Goal: Information Seeking & Learning: Learn about a topic

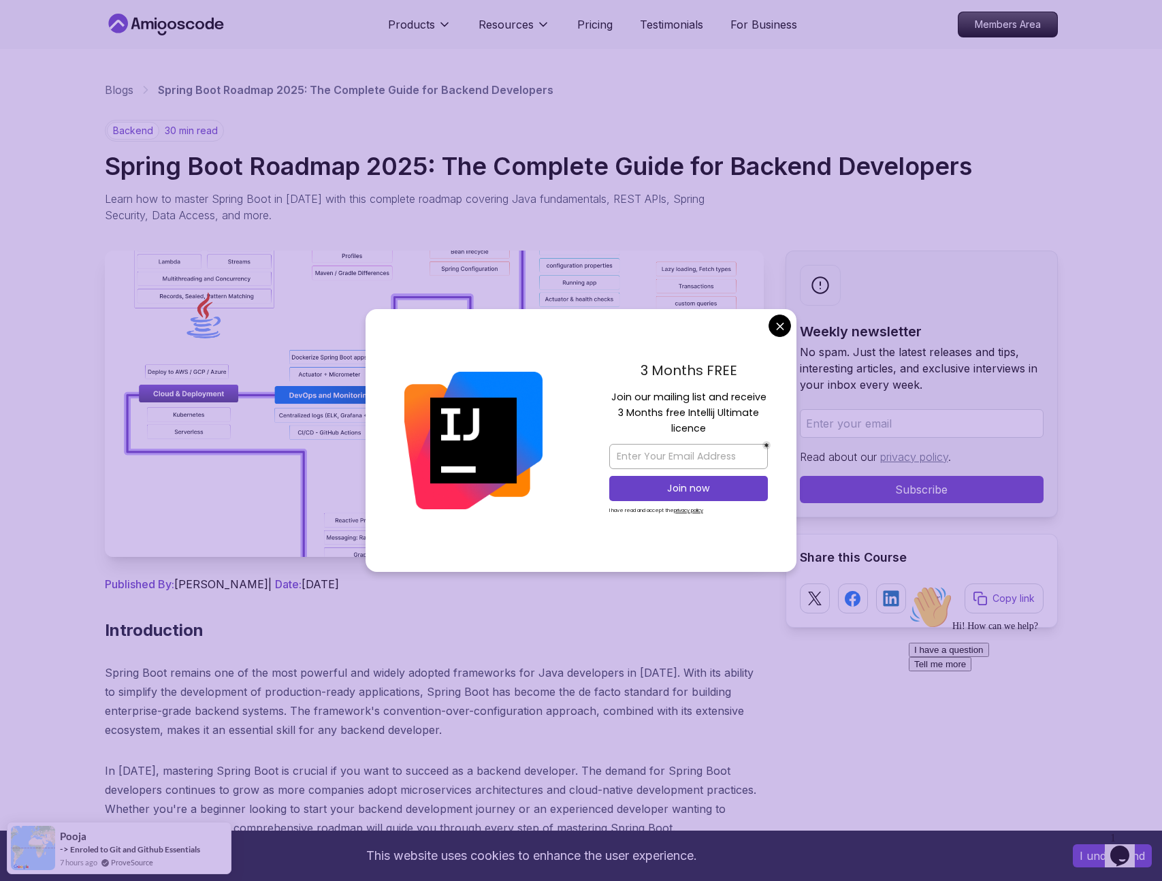
click at [790, 320] on div "3 Months FREE Join our mailing list and receive 3 Months free Intellij Ultimate…" at bounding box center [689, 440] width 216 height 263
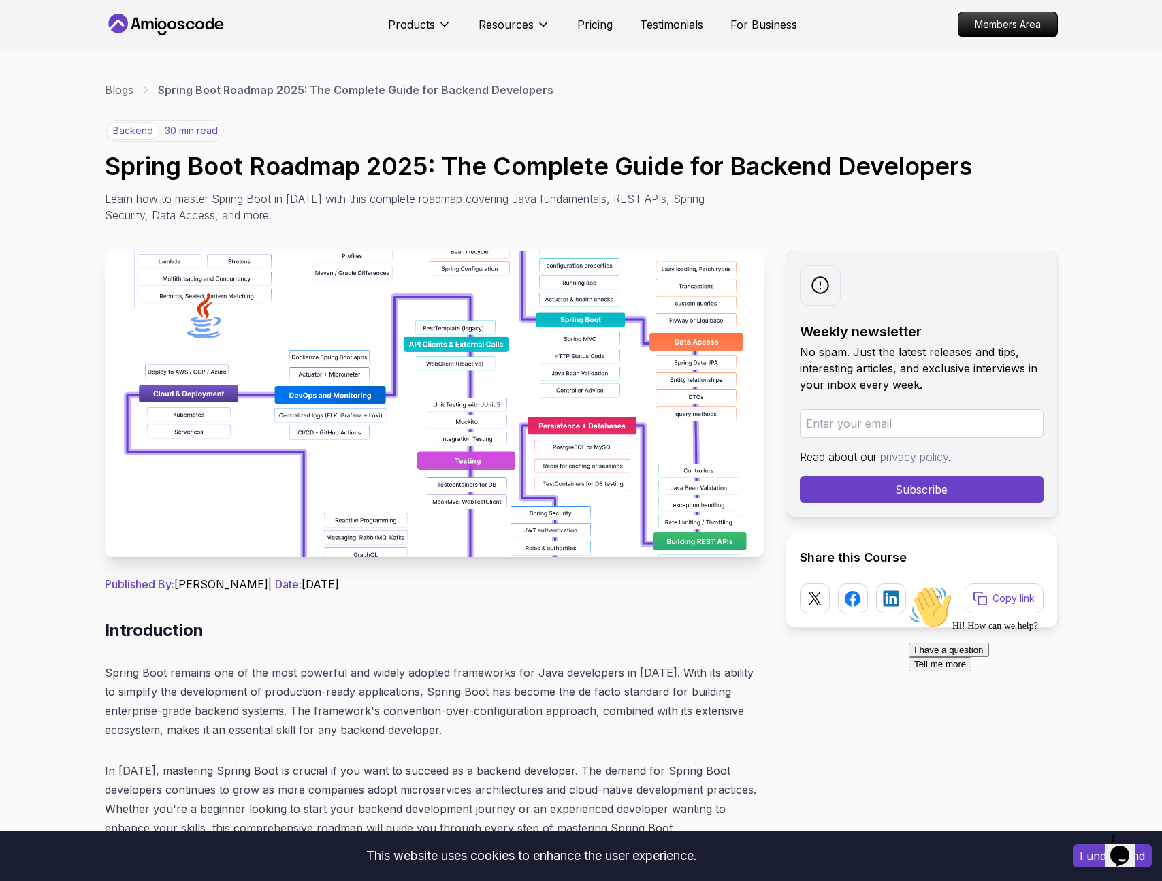
click at [909, 585] on icon "Chat attention grabber" at bounding box center [909, 585] width 0 height 0
click at [1083, 845] on icon "Close" at bounding box center [1083, 851] width 0 height 12
click at [1084, 852] on button "I understand" at bounding box center [1112, 855] width 79 height 23
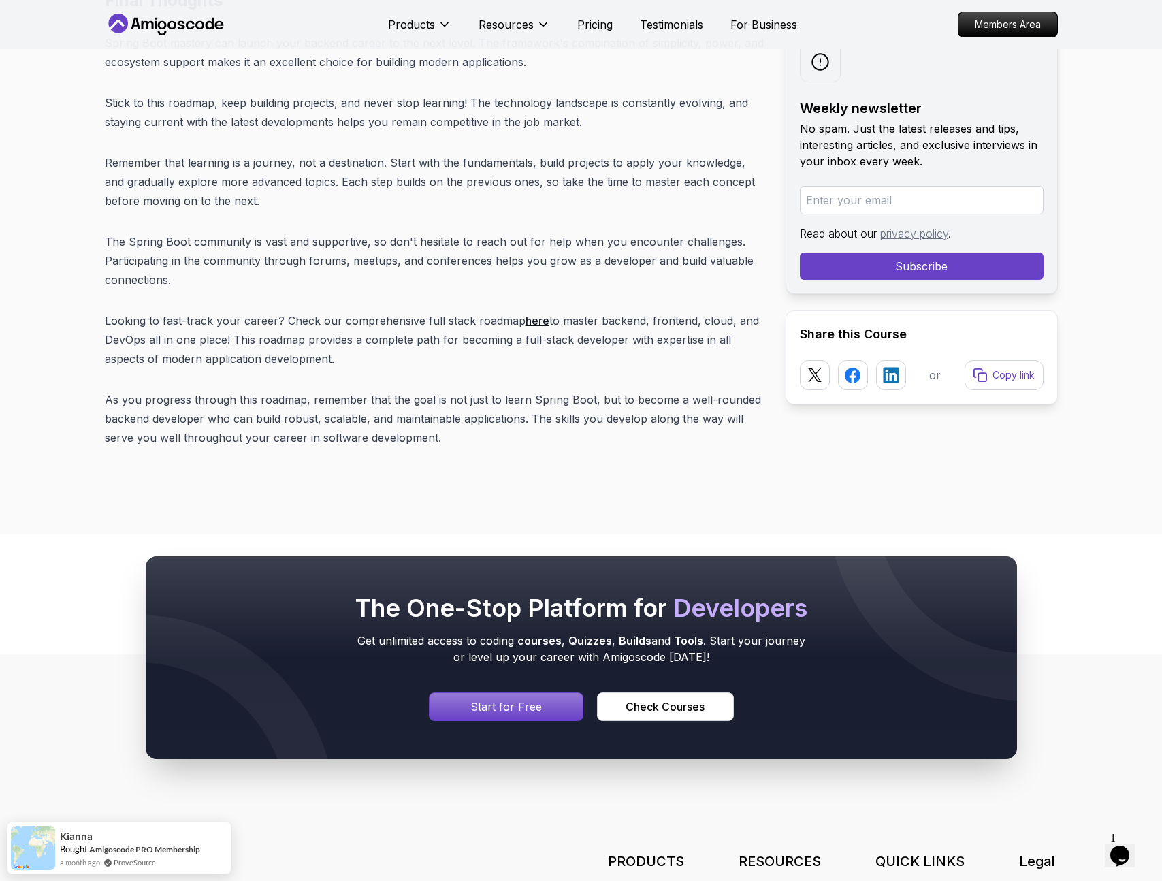
scroll to position [17213, 0]
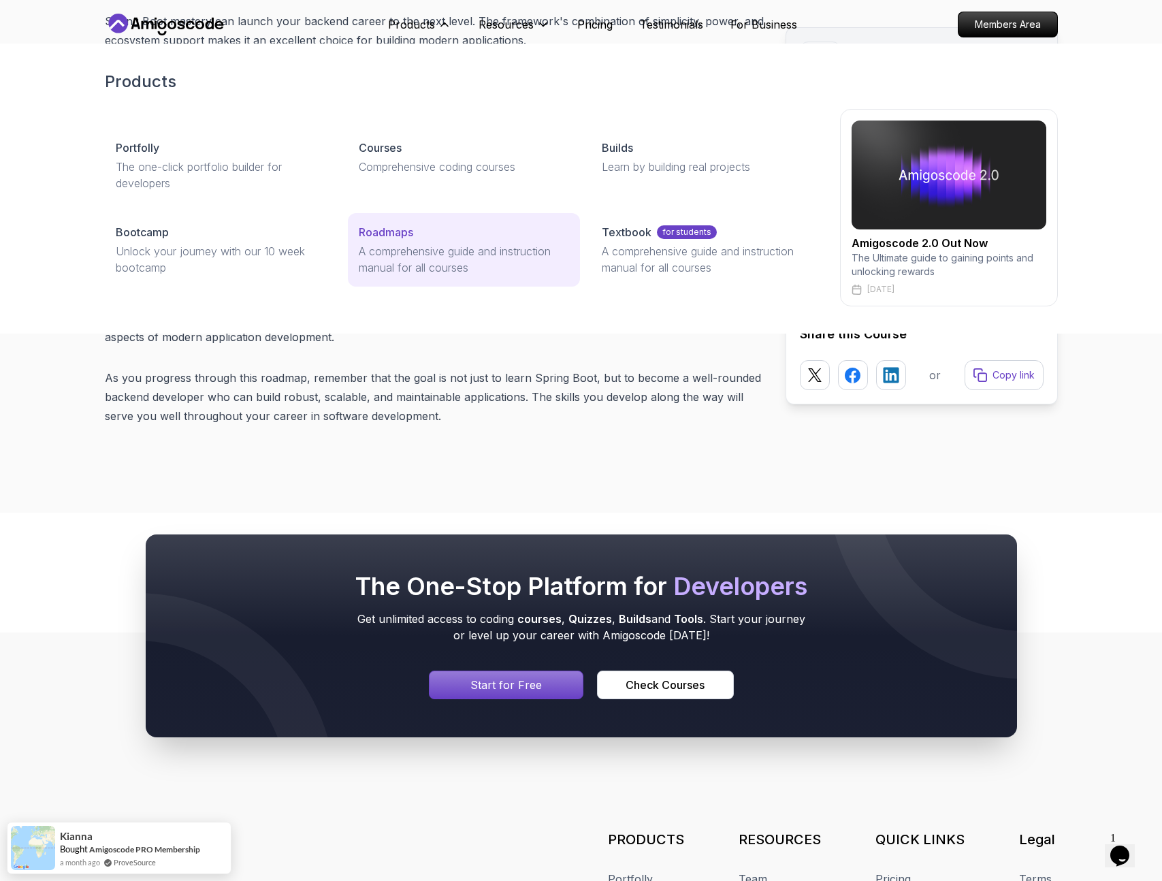
click at [414, 254] on p "A comprehensive guide and instruction manual for all courses" at bounding box center [464, 259] width 210 height 33
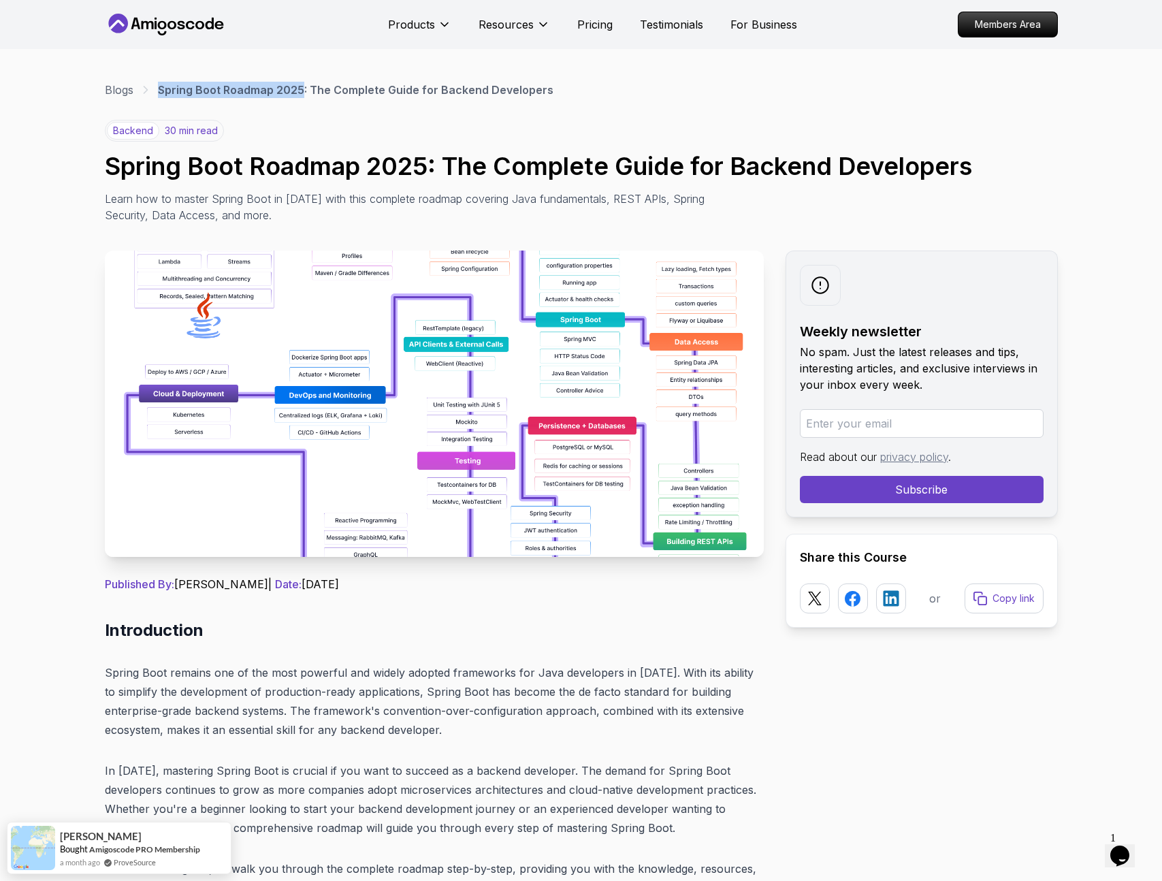
drag, startPoint x: 159, startPoint y: 91, endPoint x: 301, endPoint y: 92, distance: 141.6
click at [301, 92] on p "Spring Boot Roadmap 2025: The Complete Guide for Backend Developers" at bounding box center [355, 90] width 395 height 16
copy p "Spring Boot Roadmap 2025"
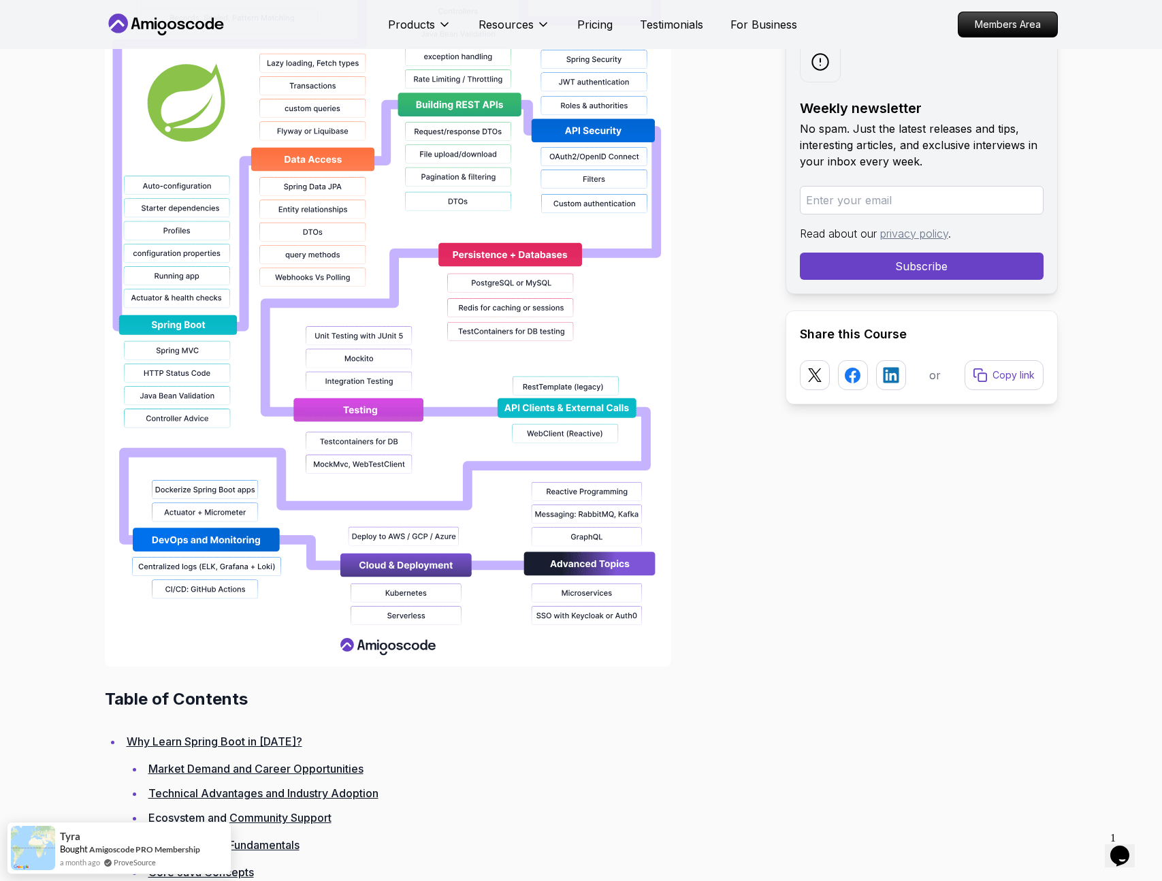
scroll to position [1630, 0]
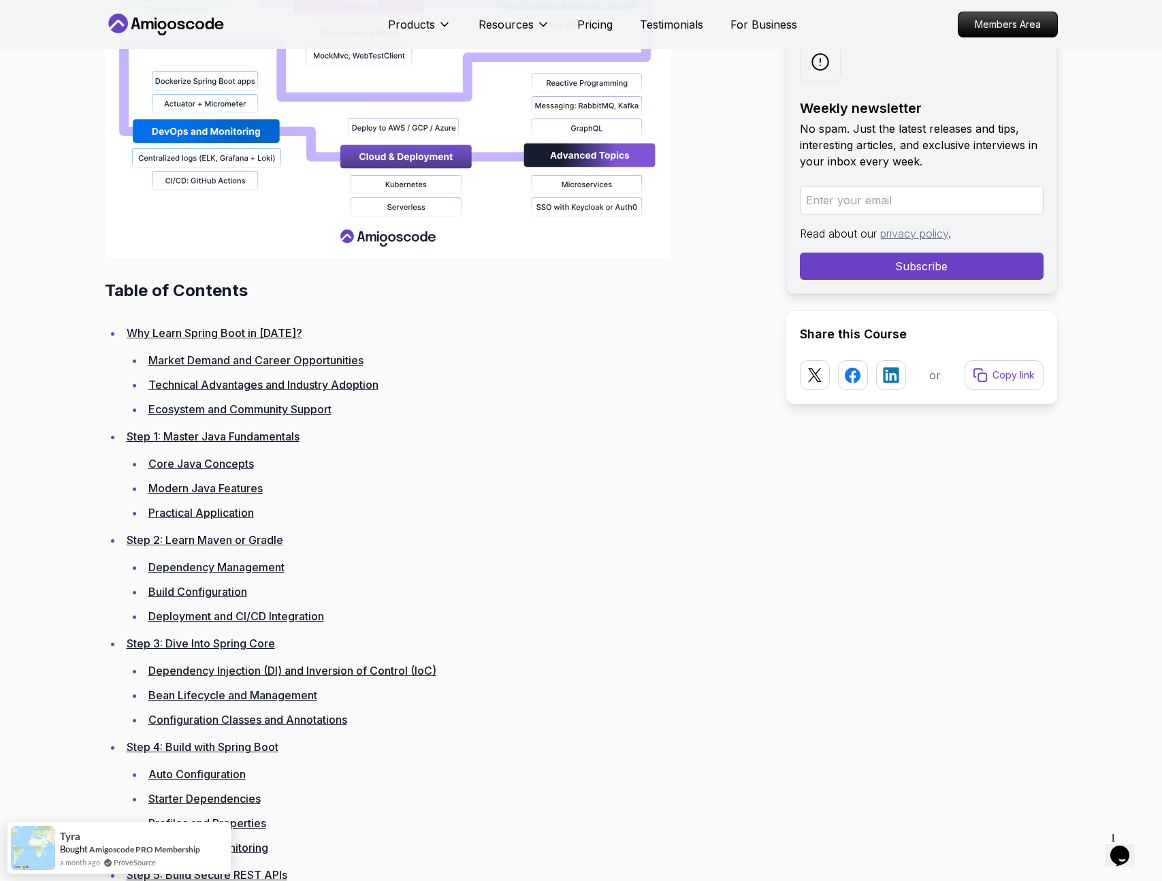
click at [205, 331] on link "Why Learn Spring Boot in [DATE]?" at bounding box center [215, 333] width 176 height 14
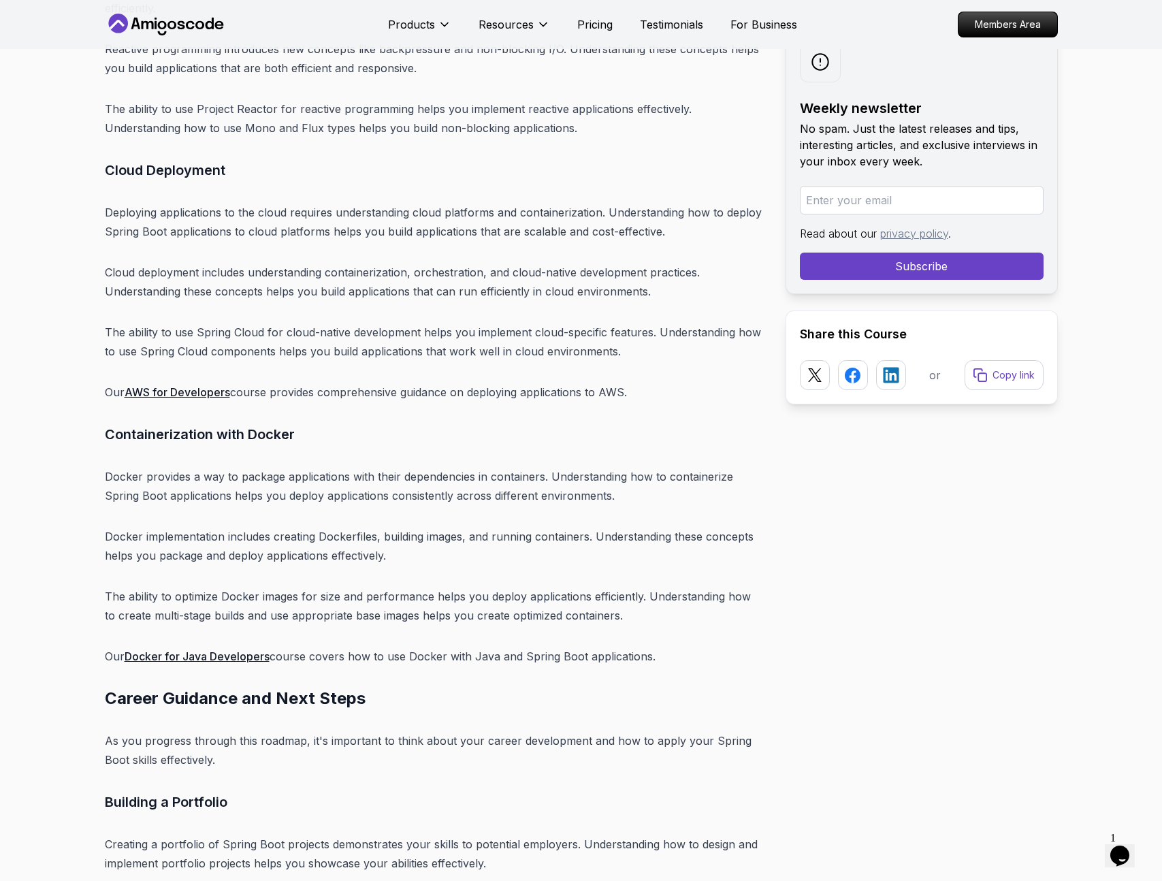
scroll to position [14842, 0]
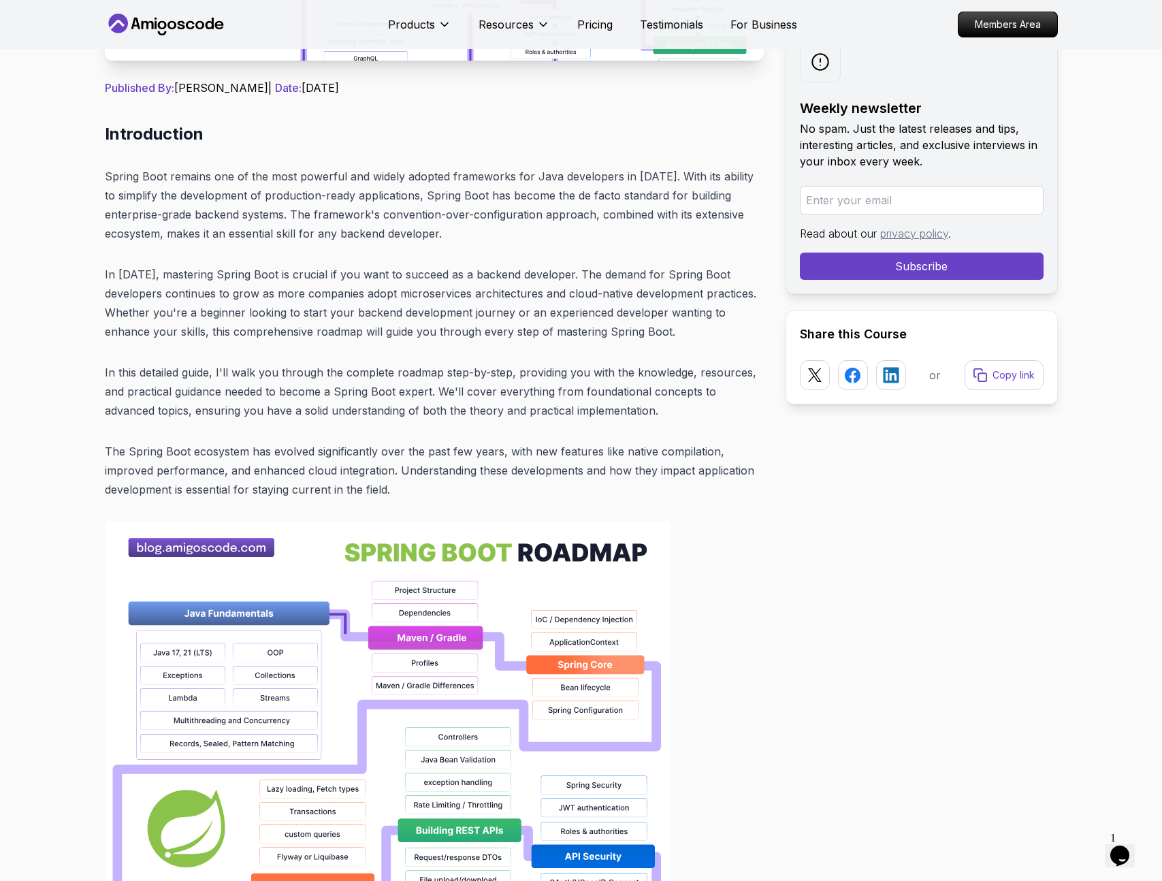
scroll to position [0, 0]
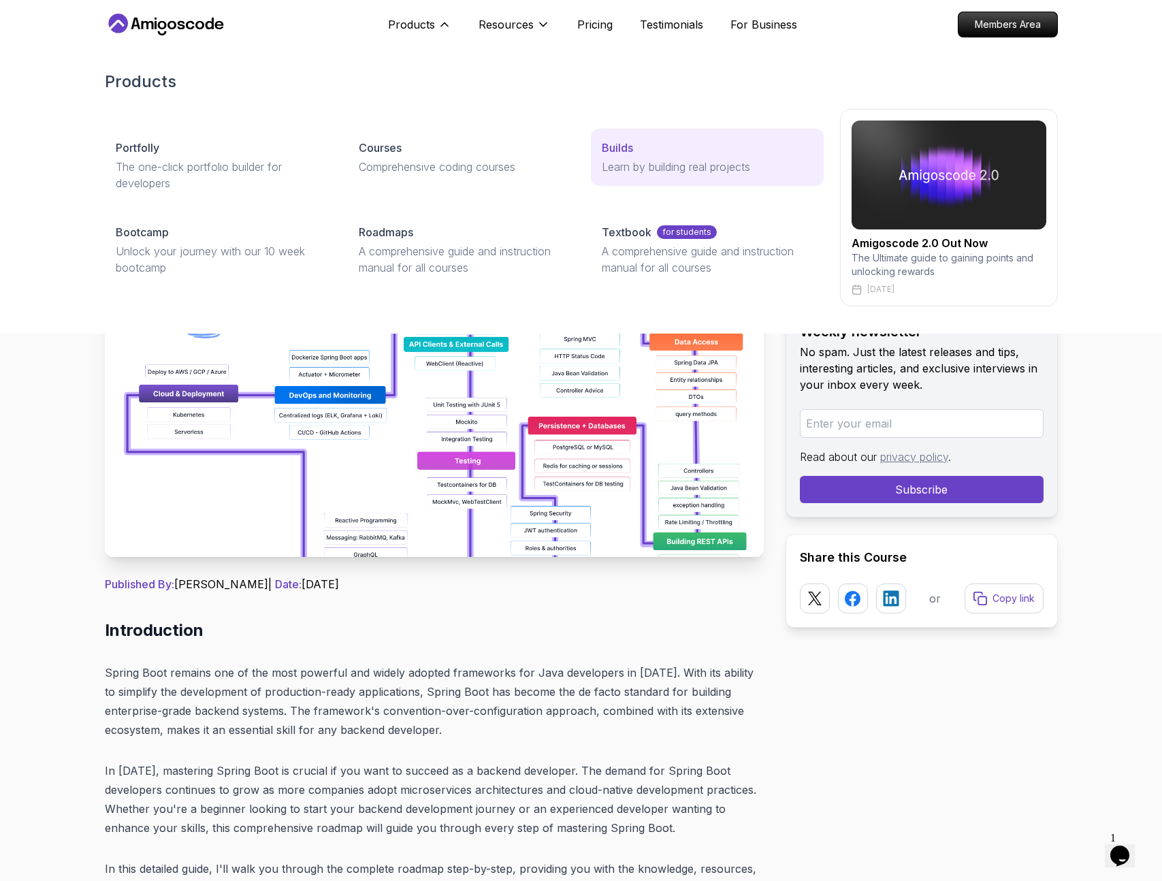
drag, startPoint x: 504, startPoint y: 29, endPoint x: 755, endPoint y: 180, distance: 292.5
click at [550, 38] on div "Products Products Portfolly The one-click portfolio builder for developers Cour…" at bounding box center [469, 24] width 162 height 27
click at [755, 180] on link "Builds Learn by building real projects" at bounding box center [707, 157] width 232 height 57
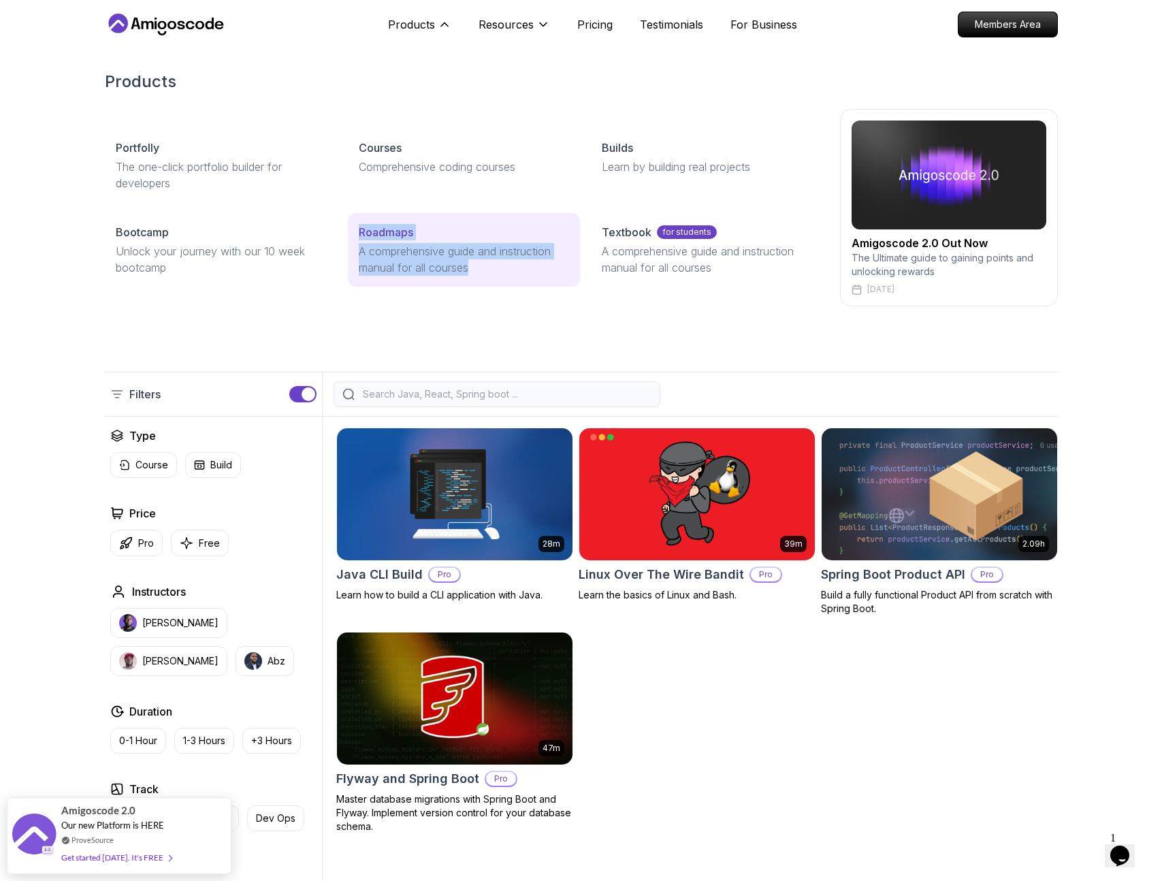
click at [410, 237] on p "Roadmaps" at bounding box center [386, 232] width 54 height 16
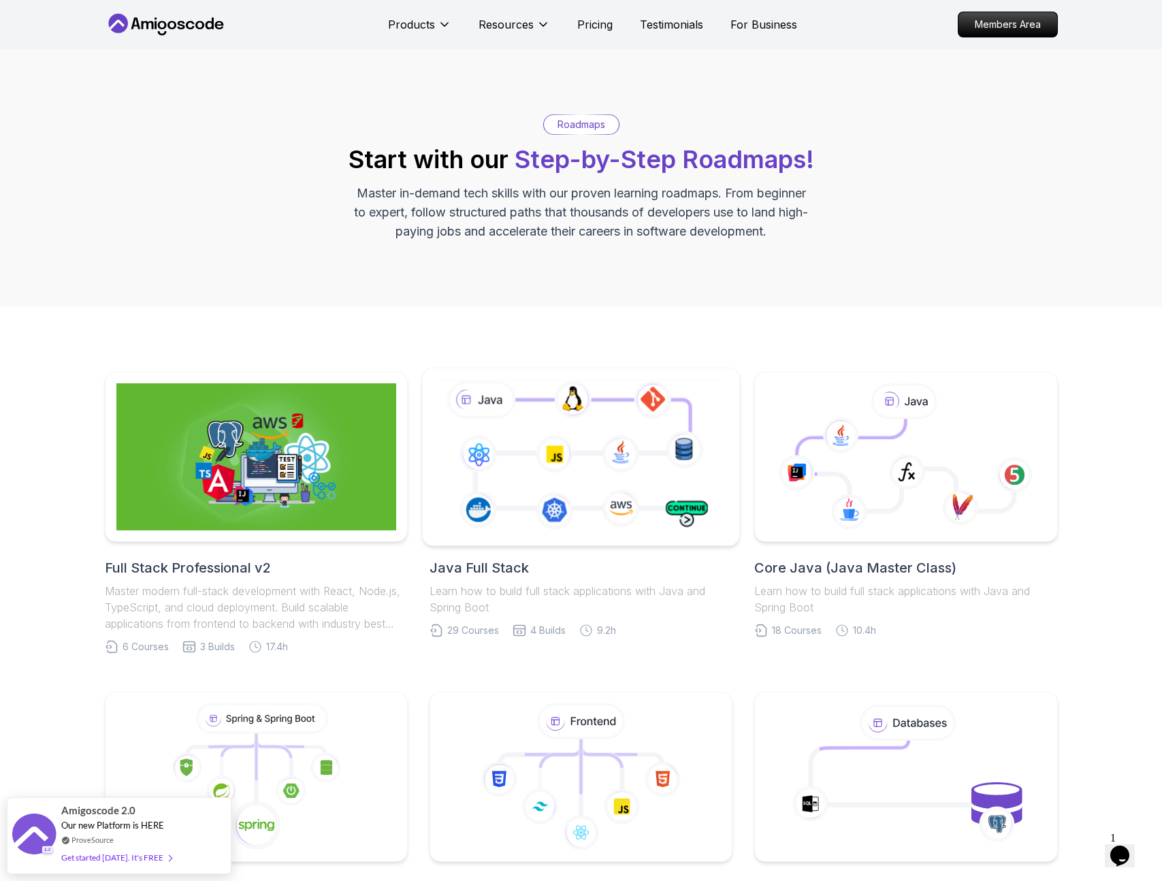
click at [683, 446] on icon at bounding box center [581, 456] width 288 height 160
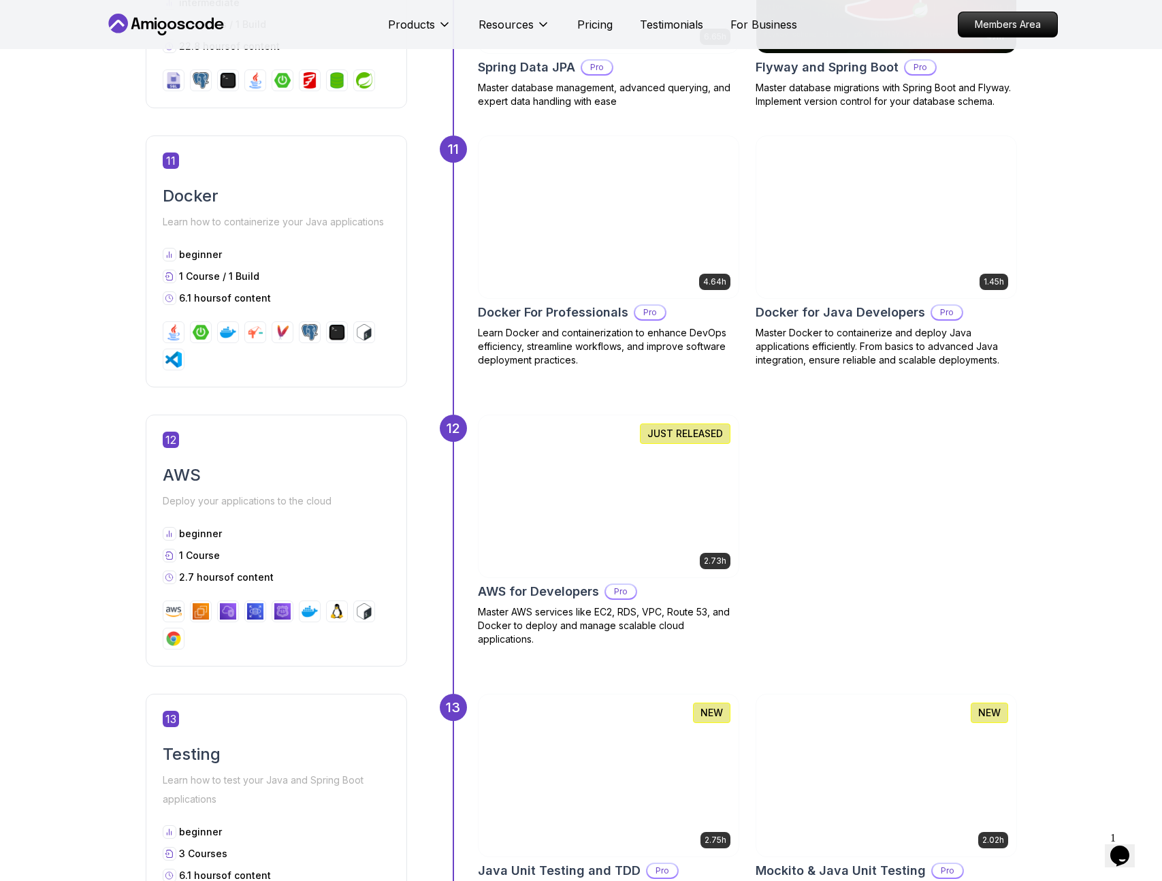
scroll to position [3597, 0]
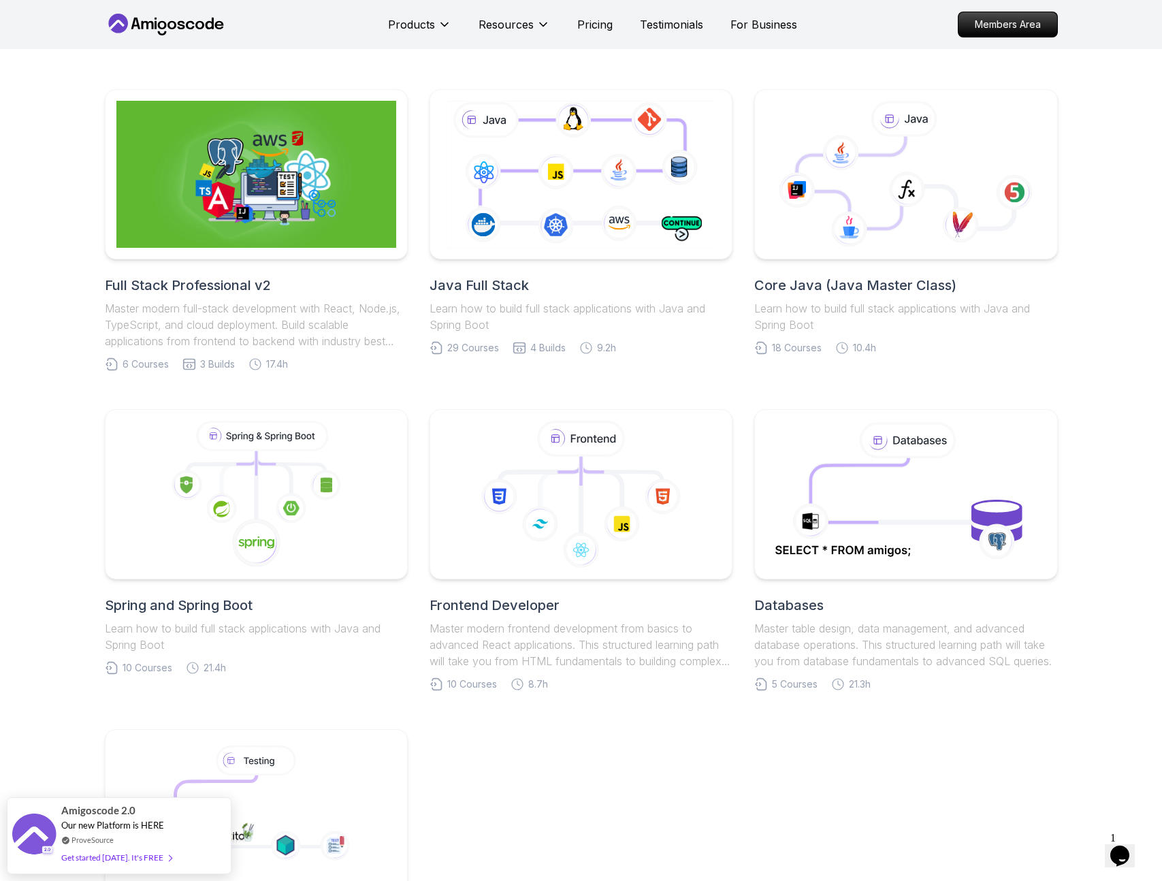
scroll to position [515, 0]
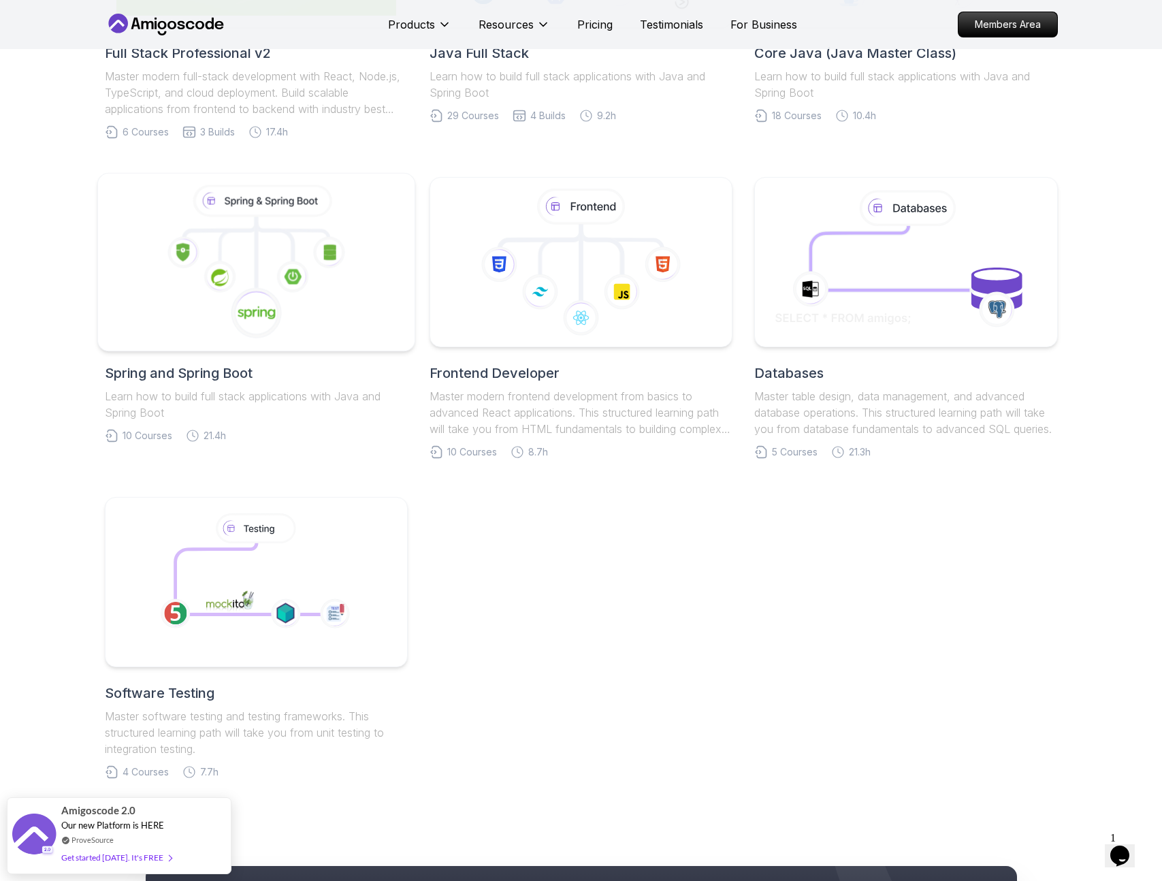
click at [204, 306] on icon at bounding box center [256, 262] width 294 height 155
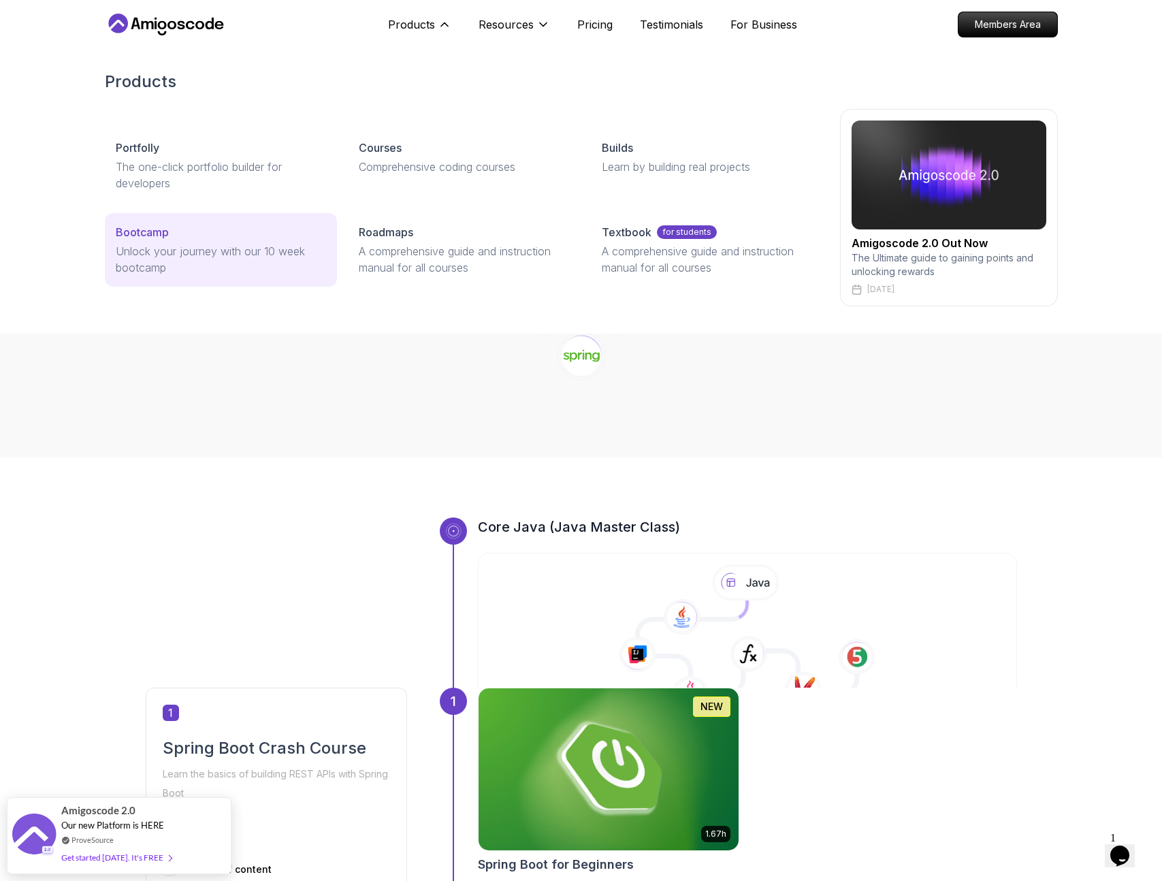
click at [221, 255] on p "Unlock your journey with our 10 week bootcamp" at bounding box center [221, 259] width 210 height 33
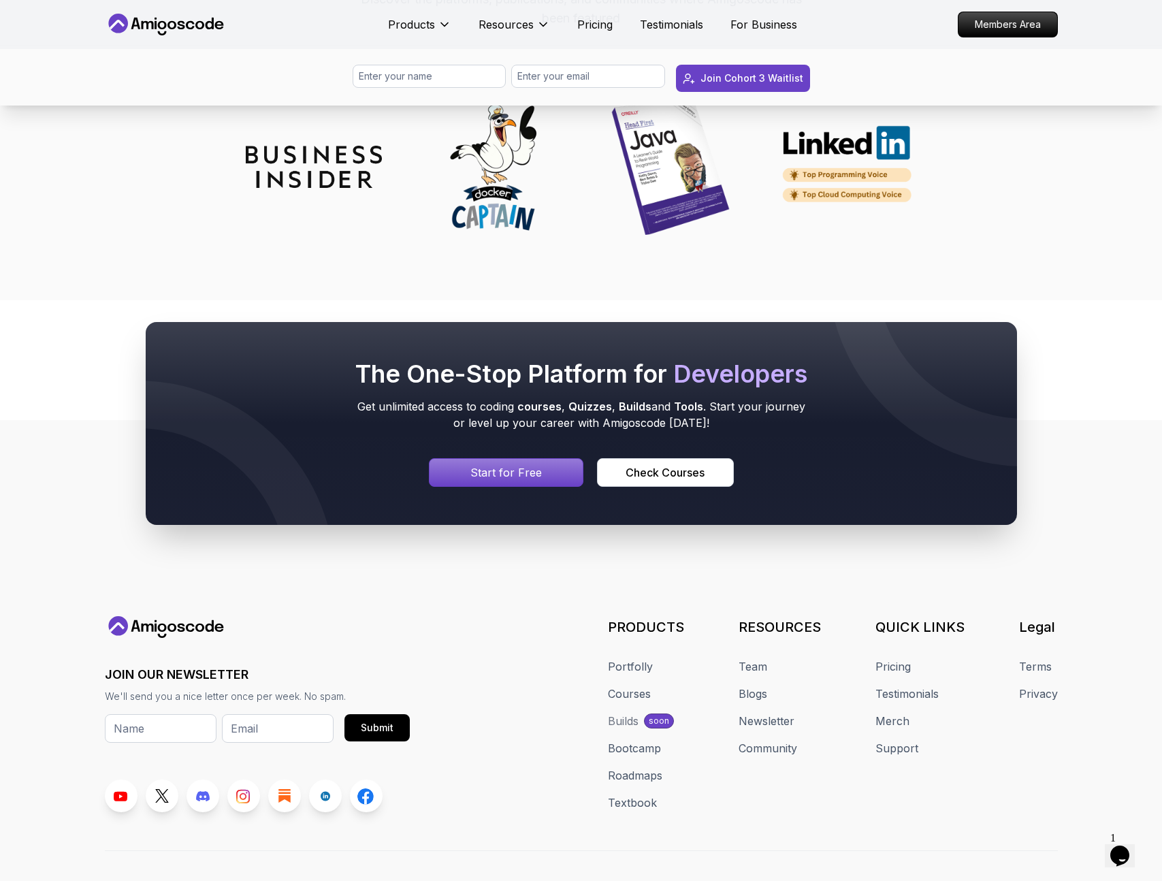
scroll to position [6134, 0]
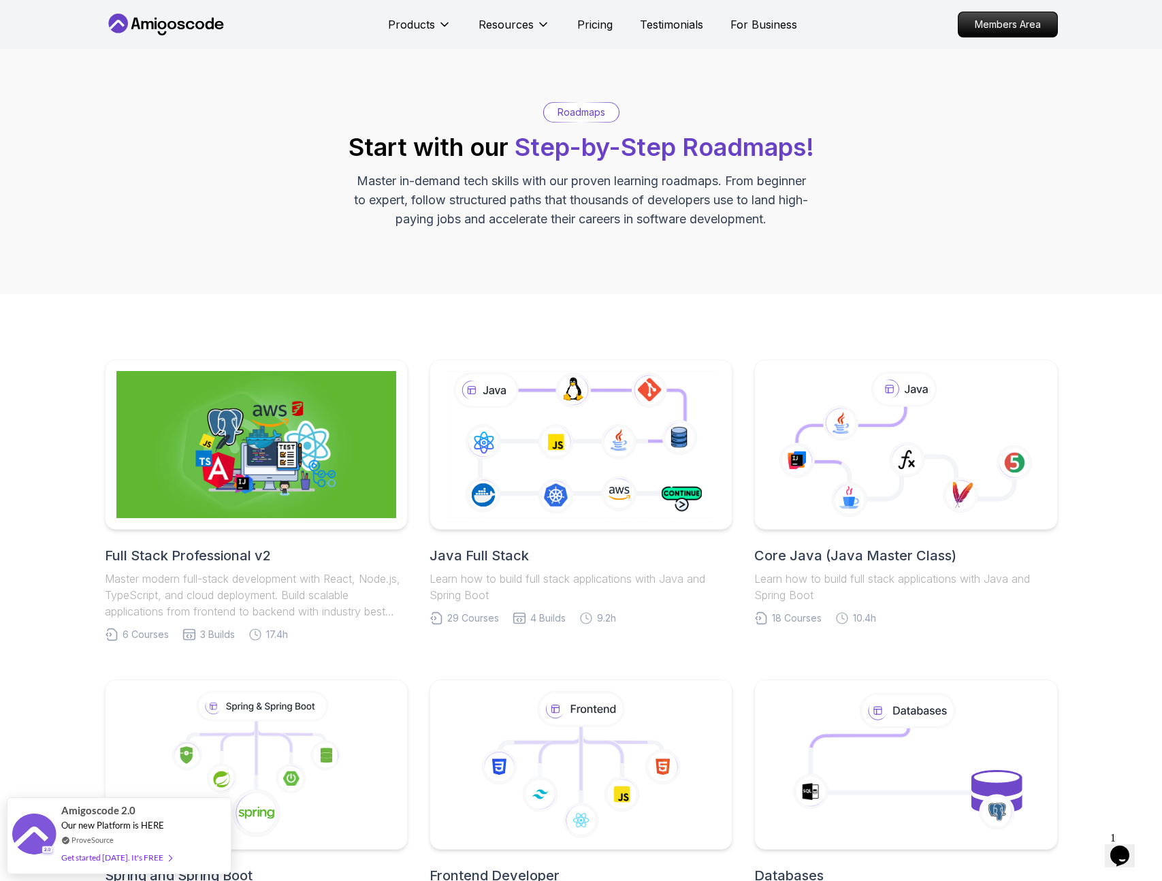
scroll to position [515, 0]
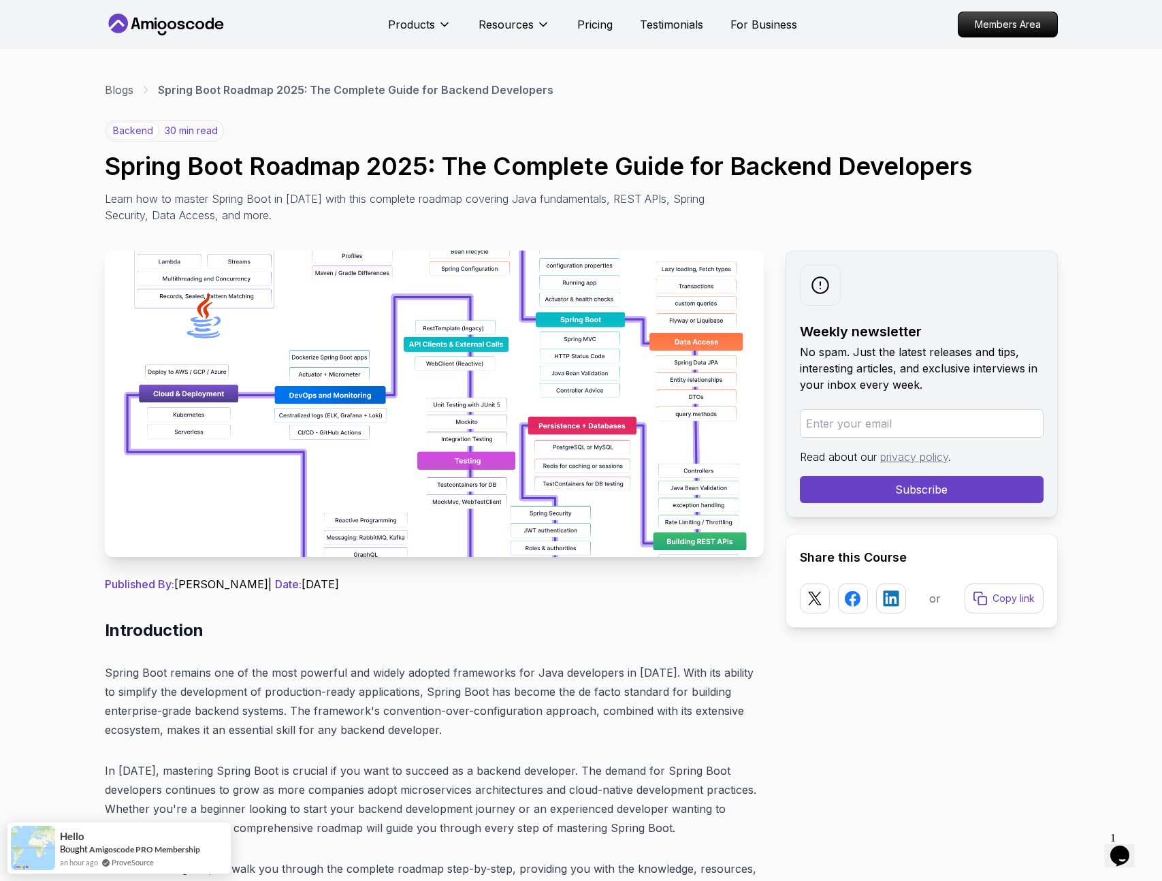
click at [692, 498] on img at bounding box center [434, 403] width 659 height 306
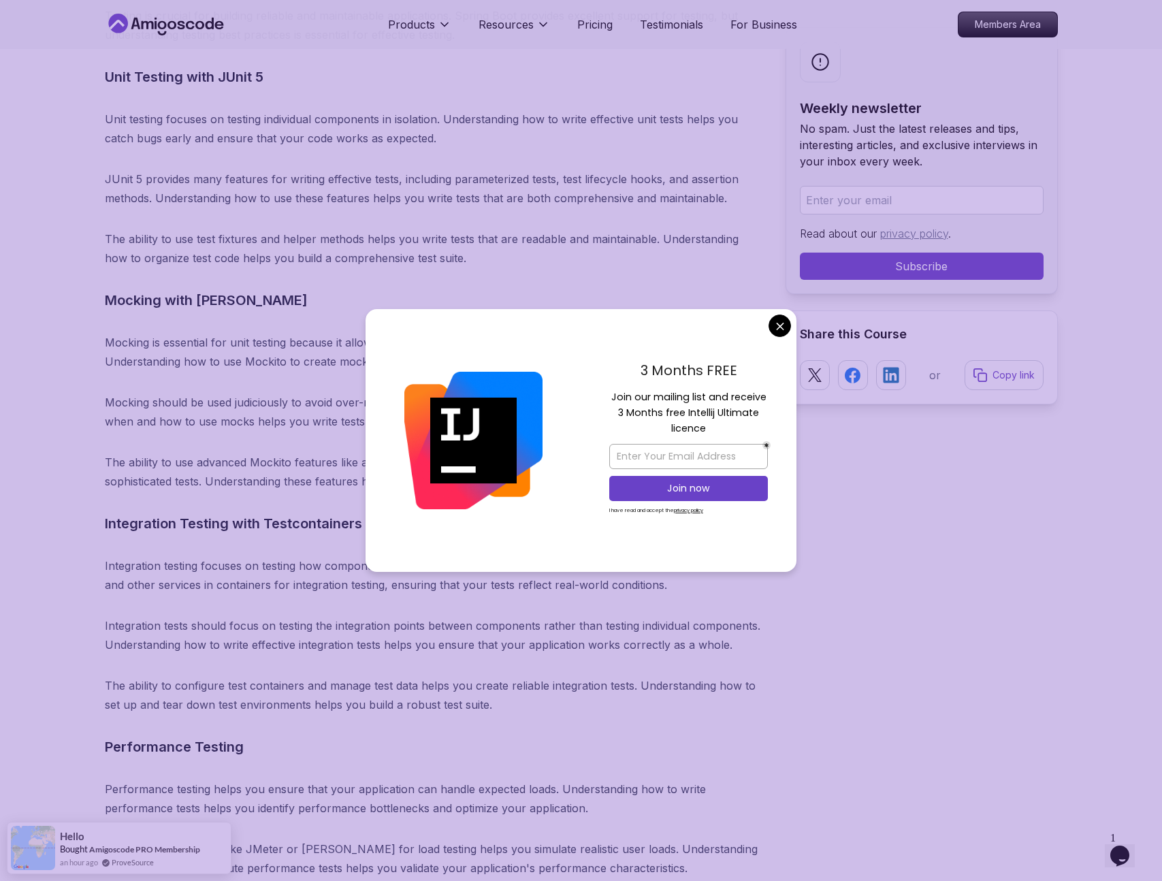
scroll to position [13050, 0]
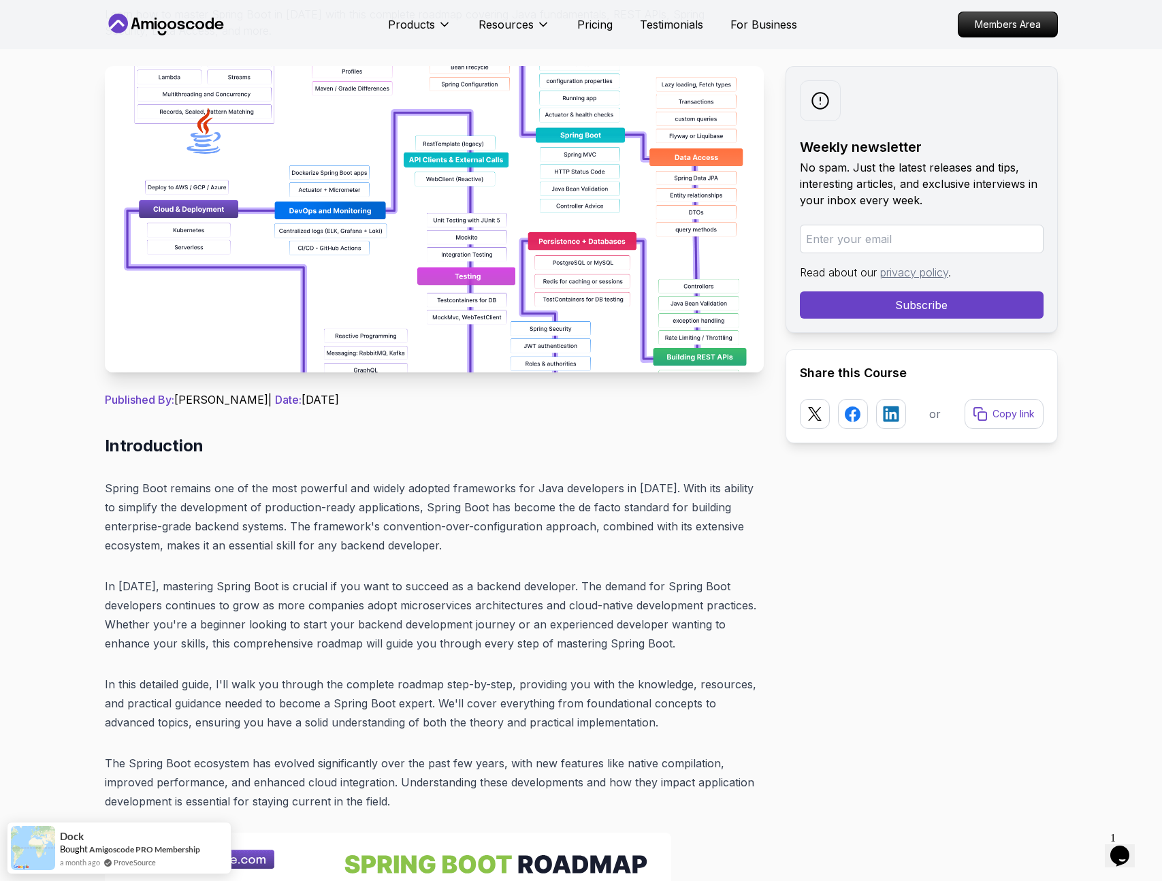
scroll to position [0, 0]
